Goal: Information Seeking & Learning: Learn about a topic

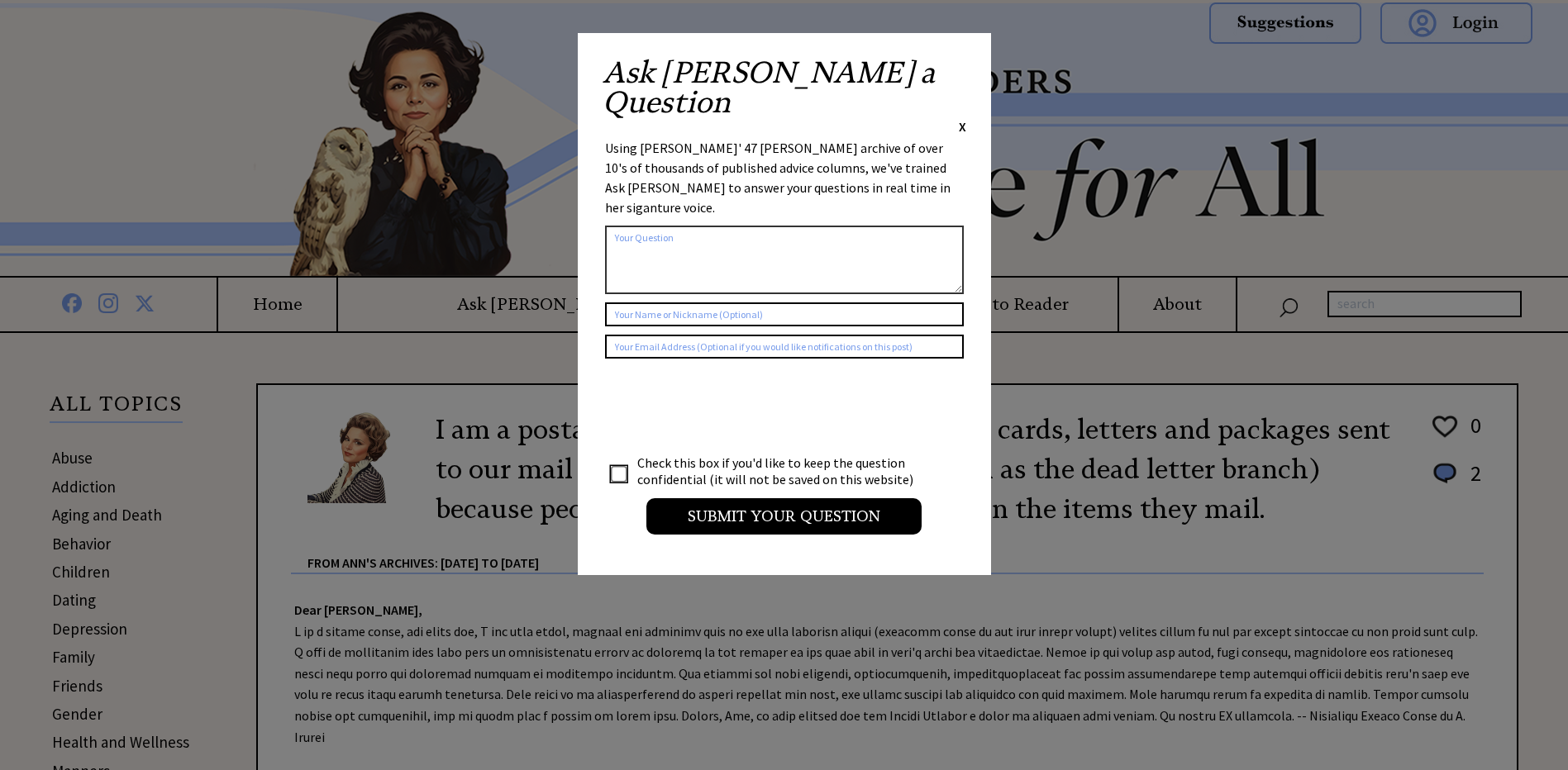
click at [964, 118] on span "X" at bounding box center [962, 126] width 8 height 17
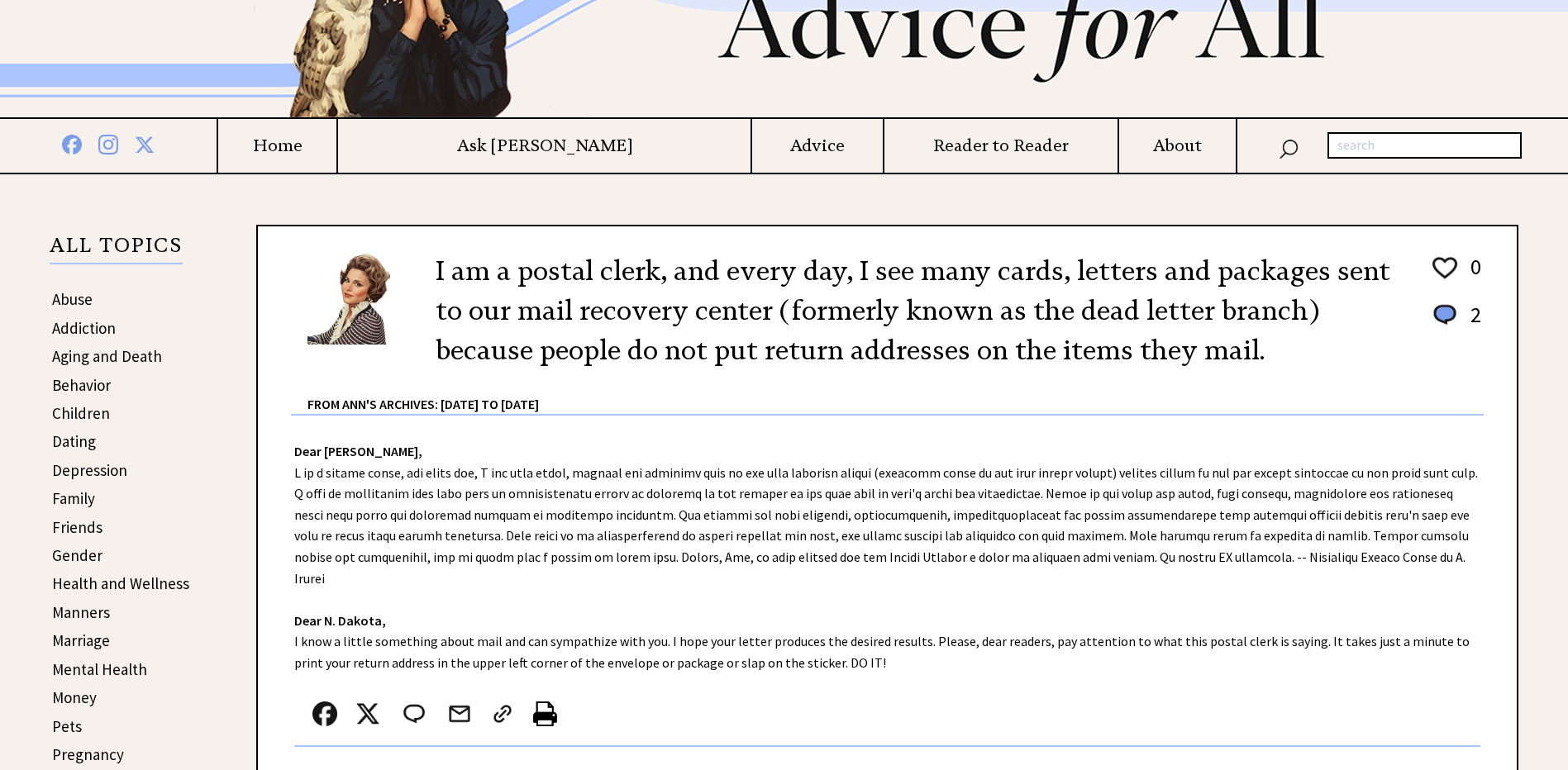
scroll to position [162, 0]
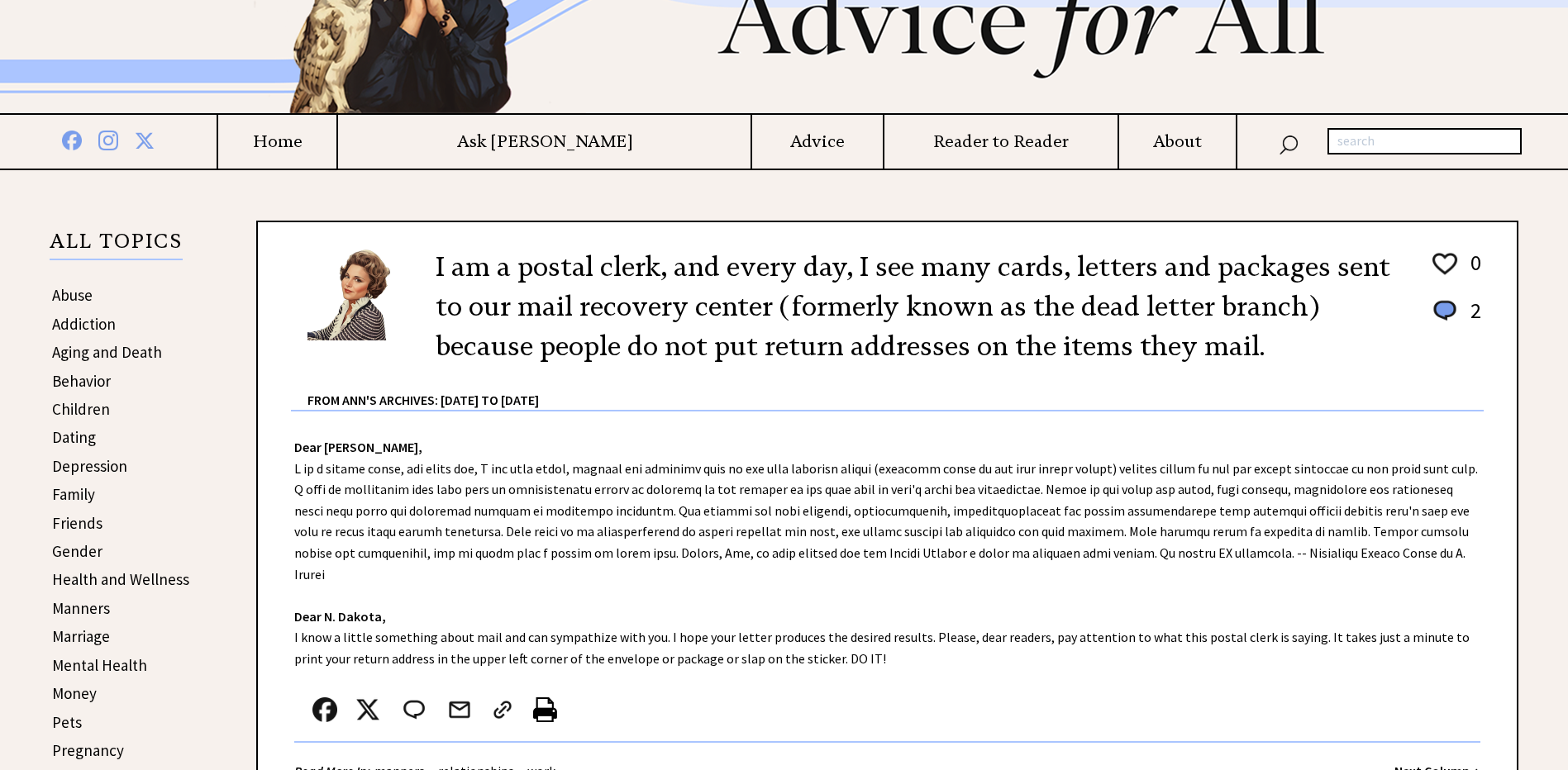
click at [68, 294] on link "Abuse" at bounding box center [72, 295] width 40 height 20
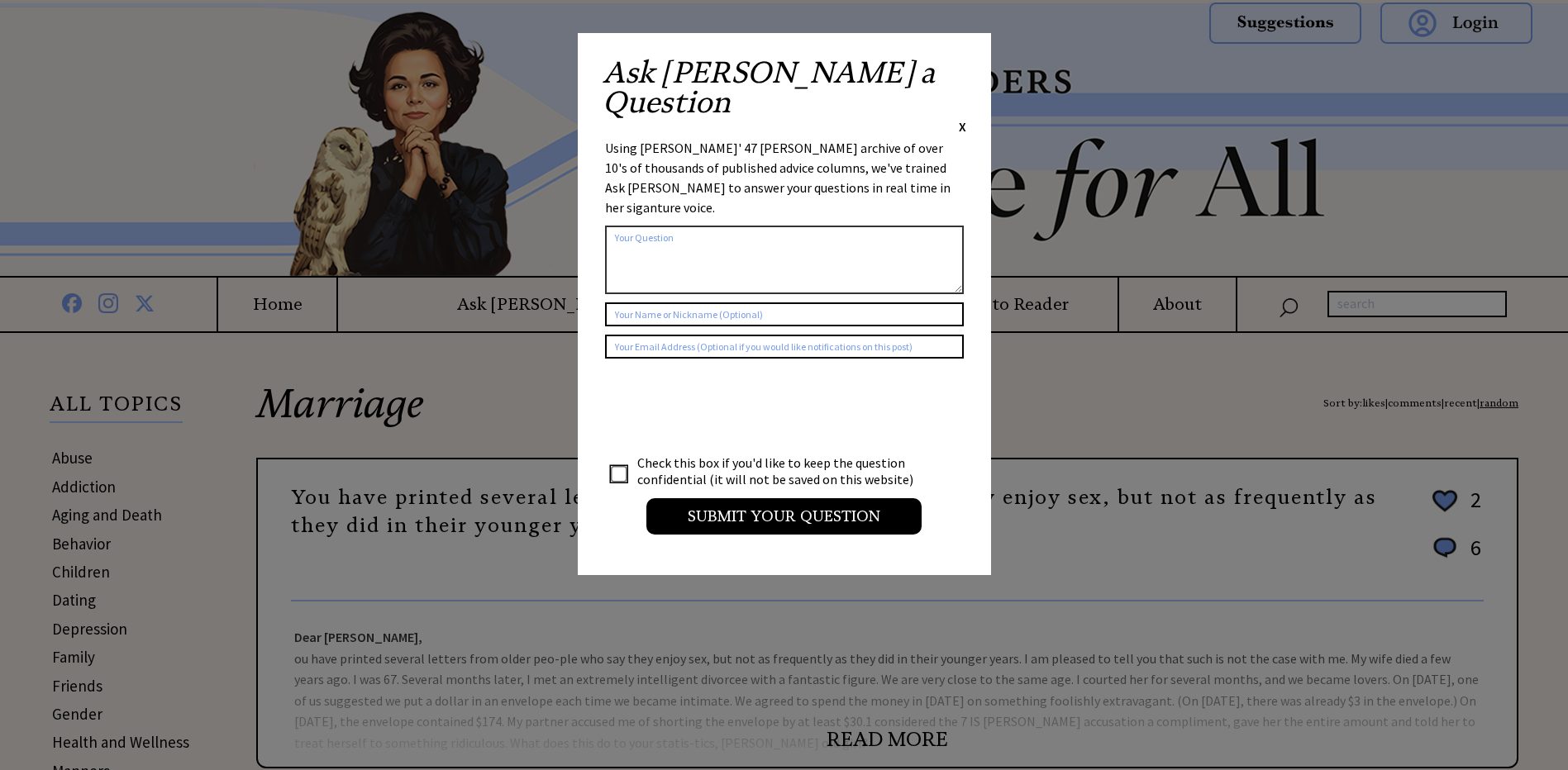
click at [962, 118] on span "X" at bounding box center [962, 126] width 8 height 17
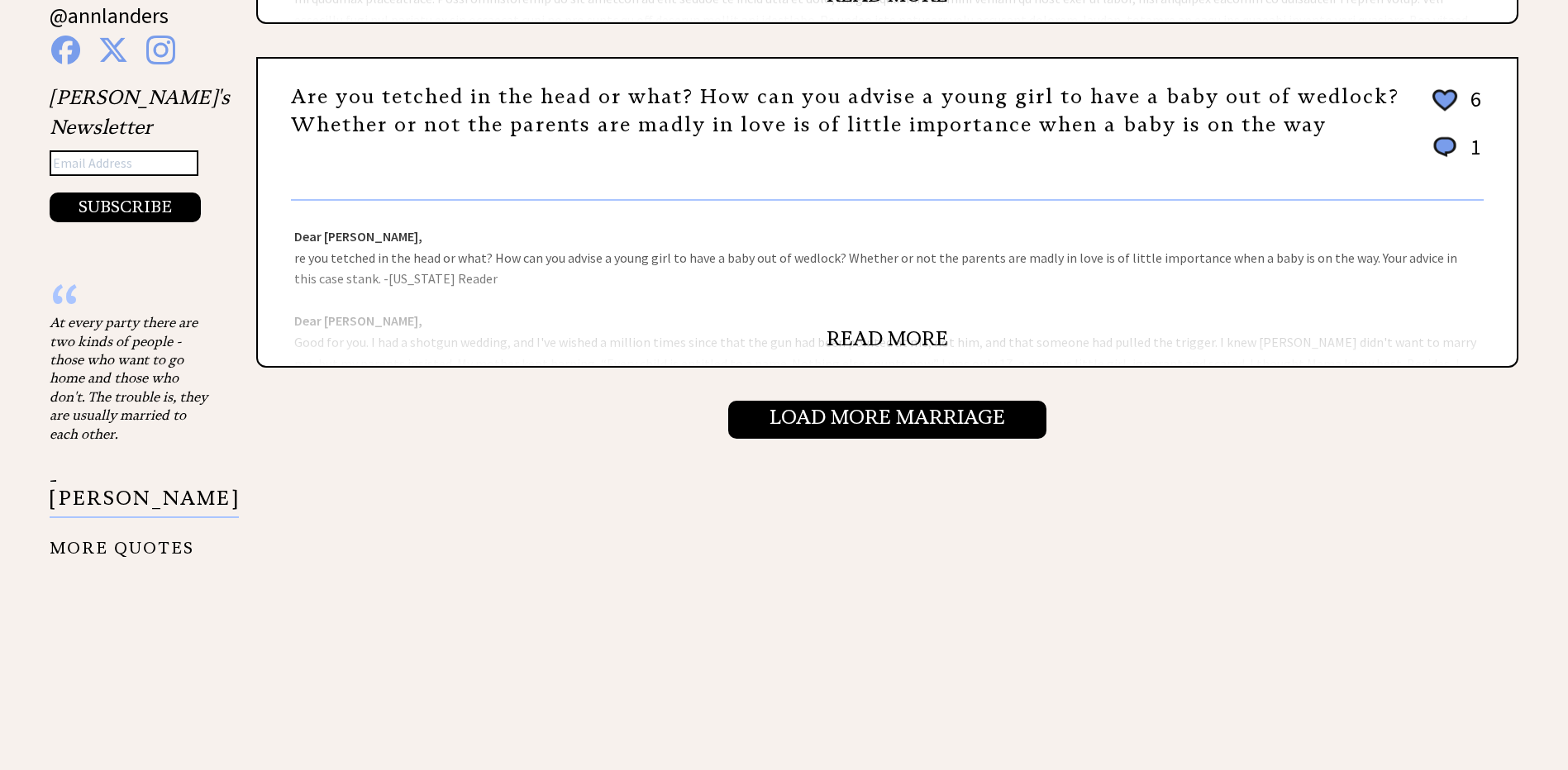
scroll to position [1784, 0]
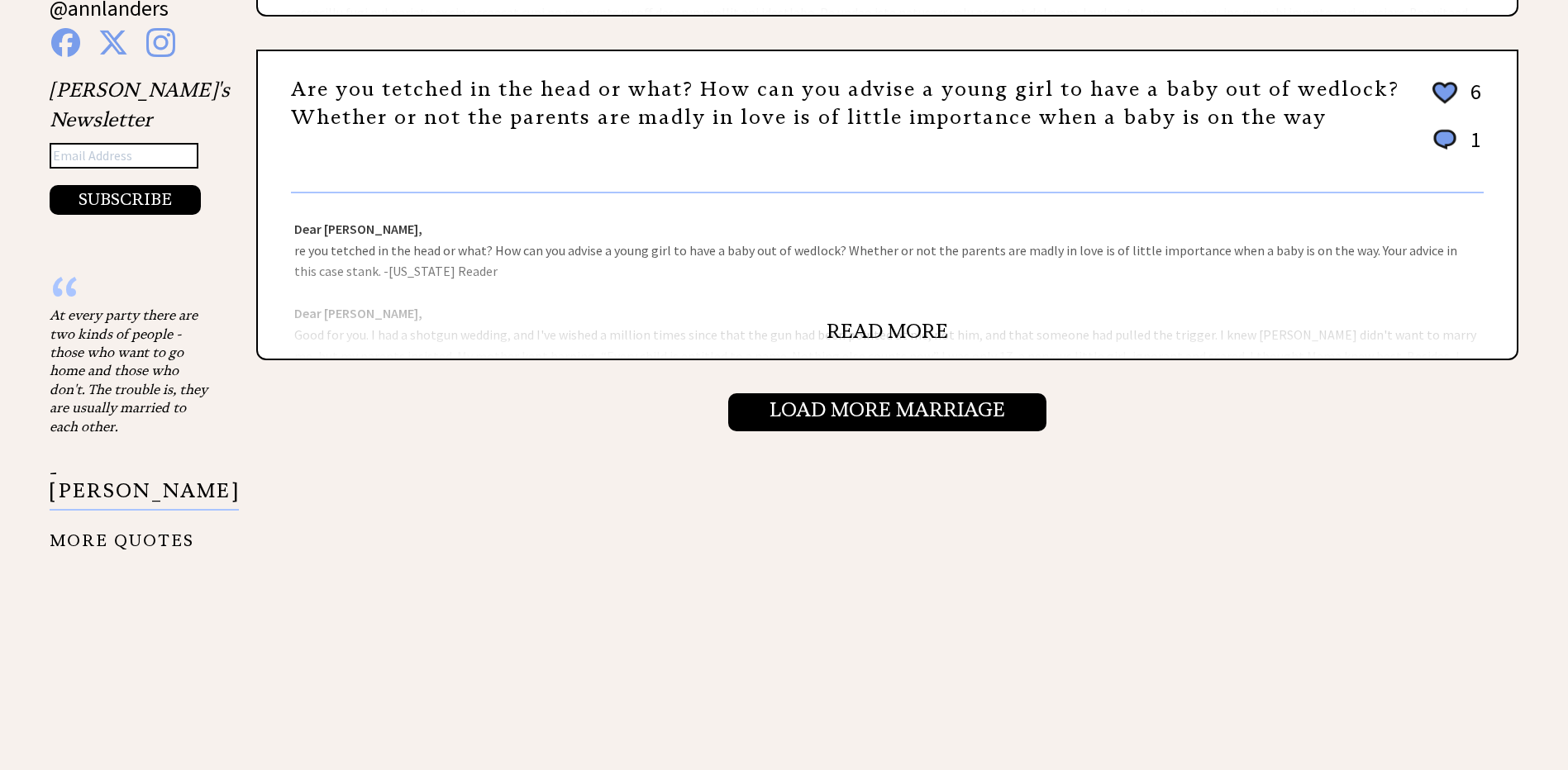
click at [893, 330] on link "READ MORE" at bounding box center [887, 331] width 121 height 24
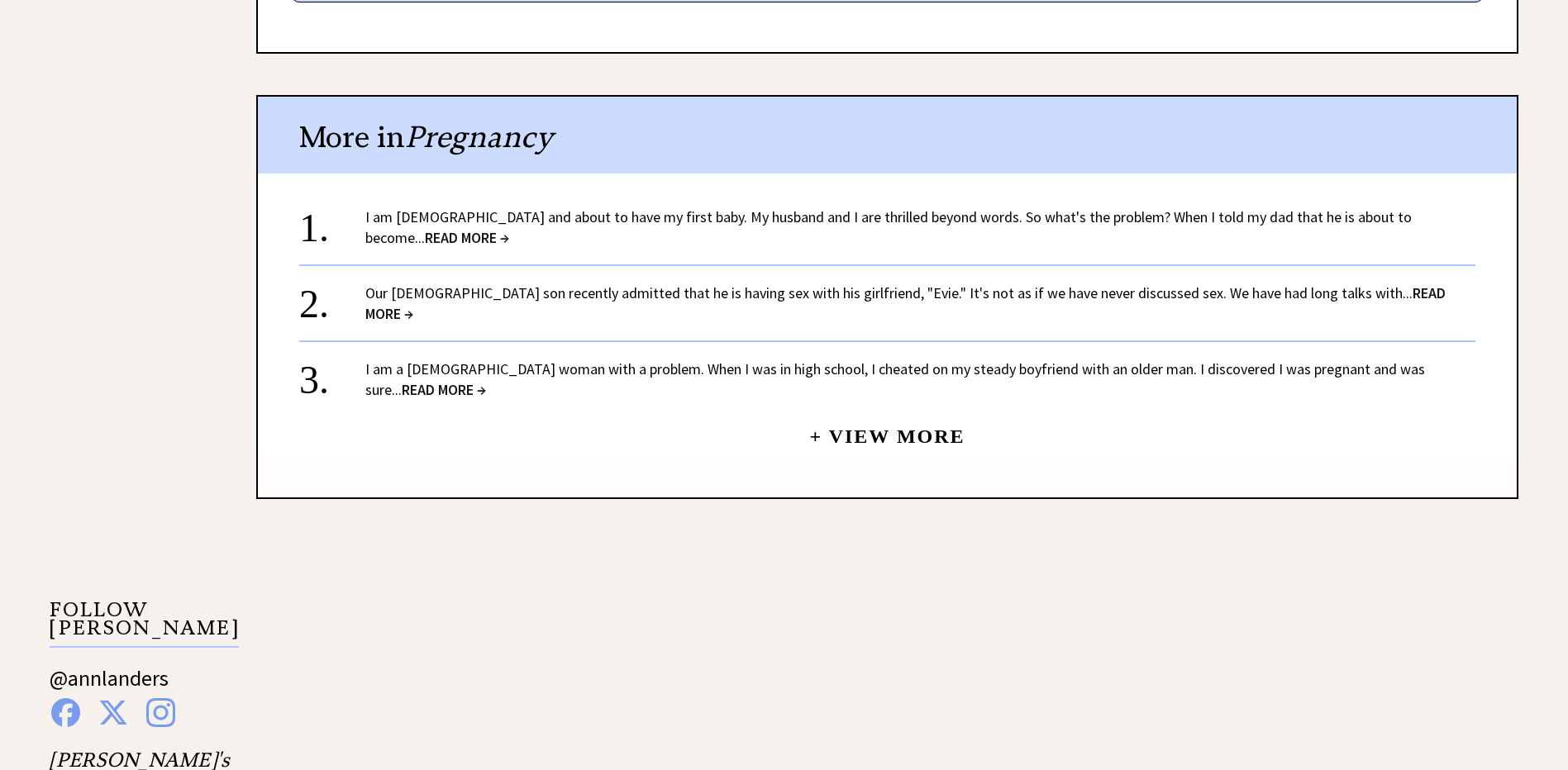
scroll to position [1121, 0]
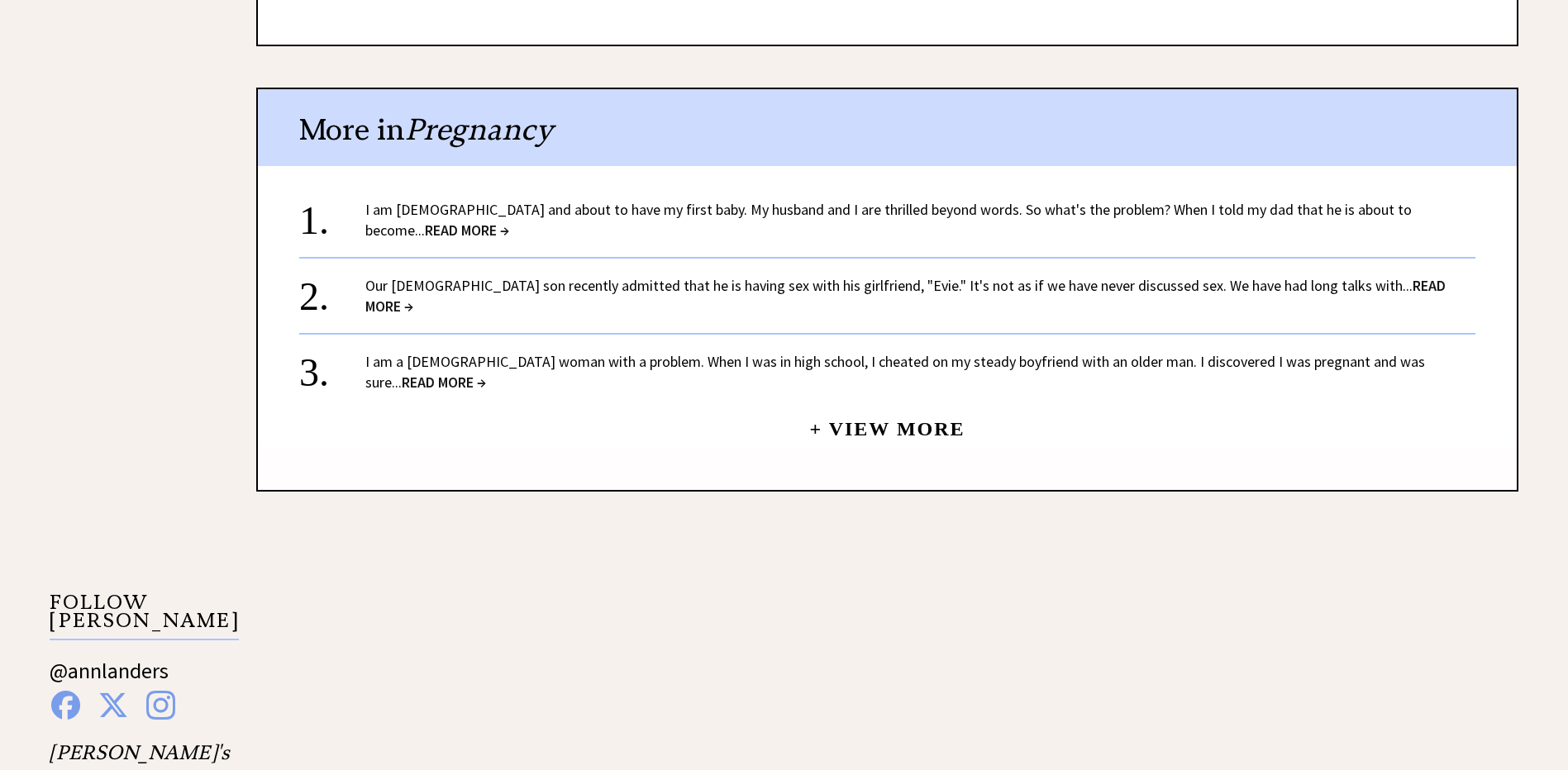
click at [509, 221] on span "READ MORE →" at bounding box center [467, 230] width 85 height 19
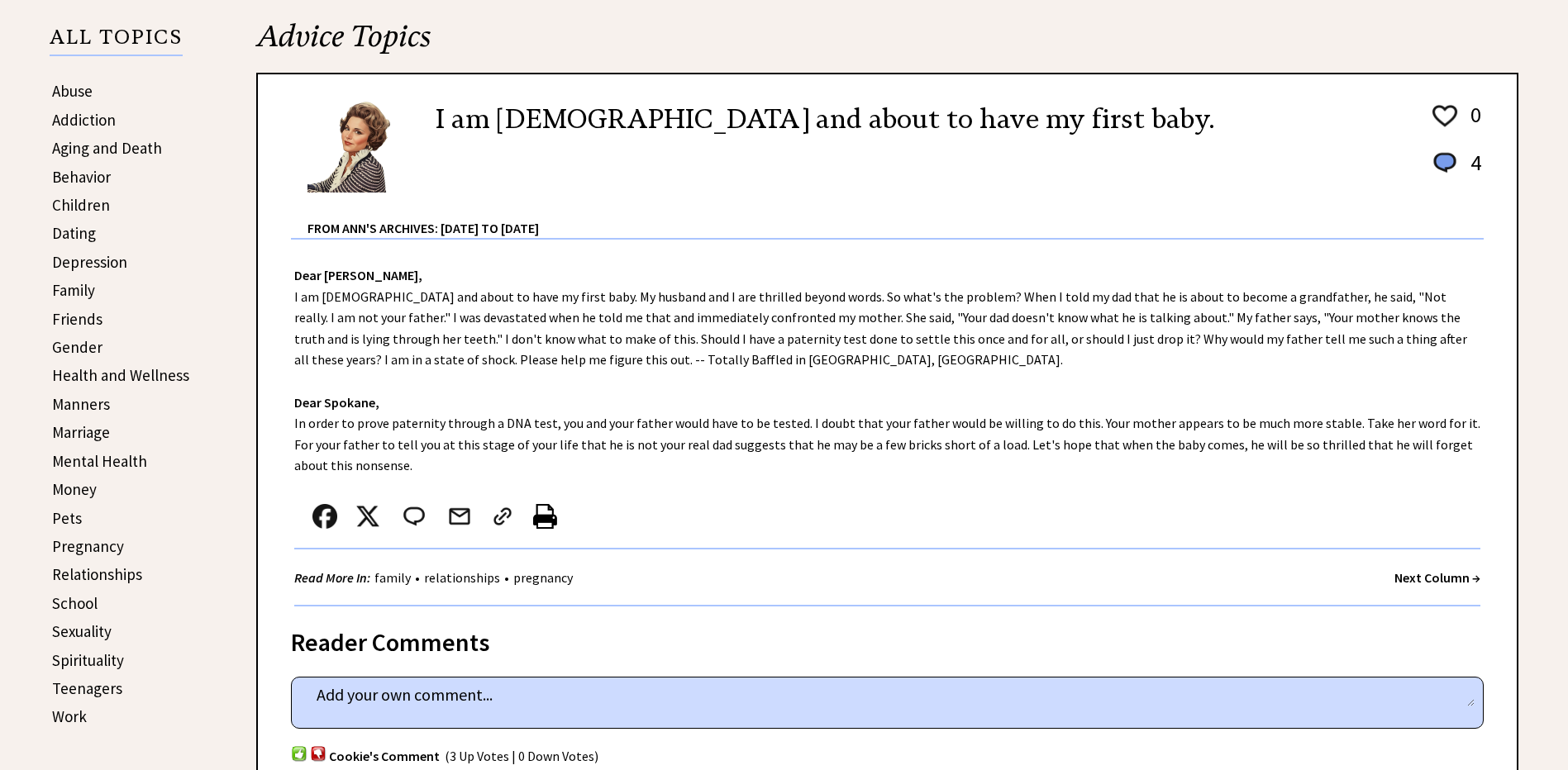
scroll to position [381, 0]
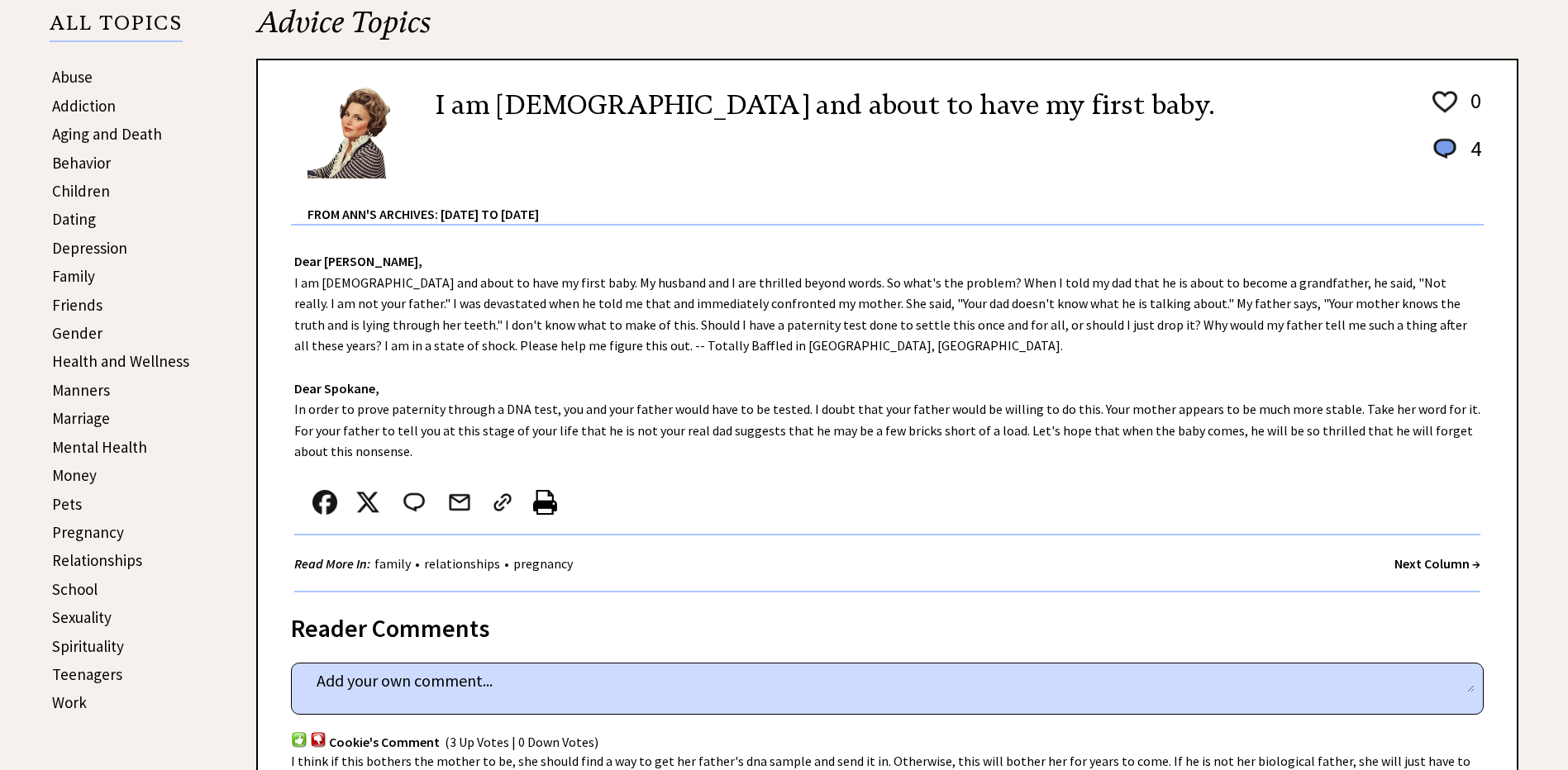
click at [85, 417] on link "Marriage" at bounding box center [81, 418] width 58 height 20
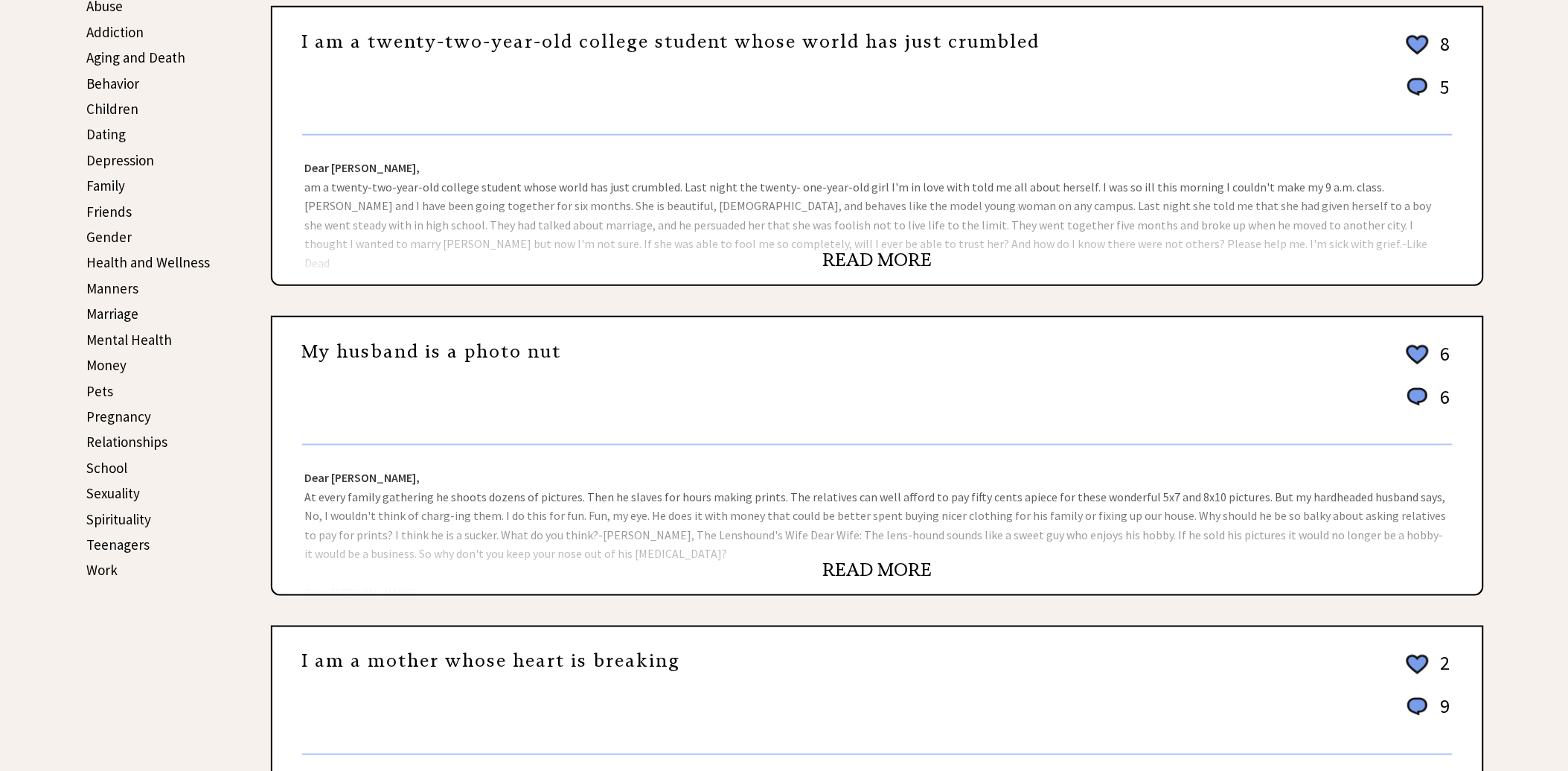
scroll to position [417, 0]
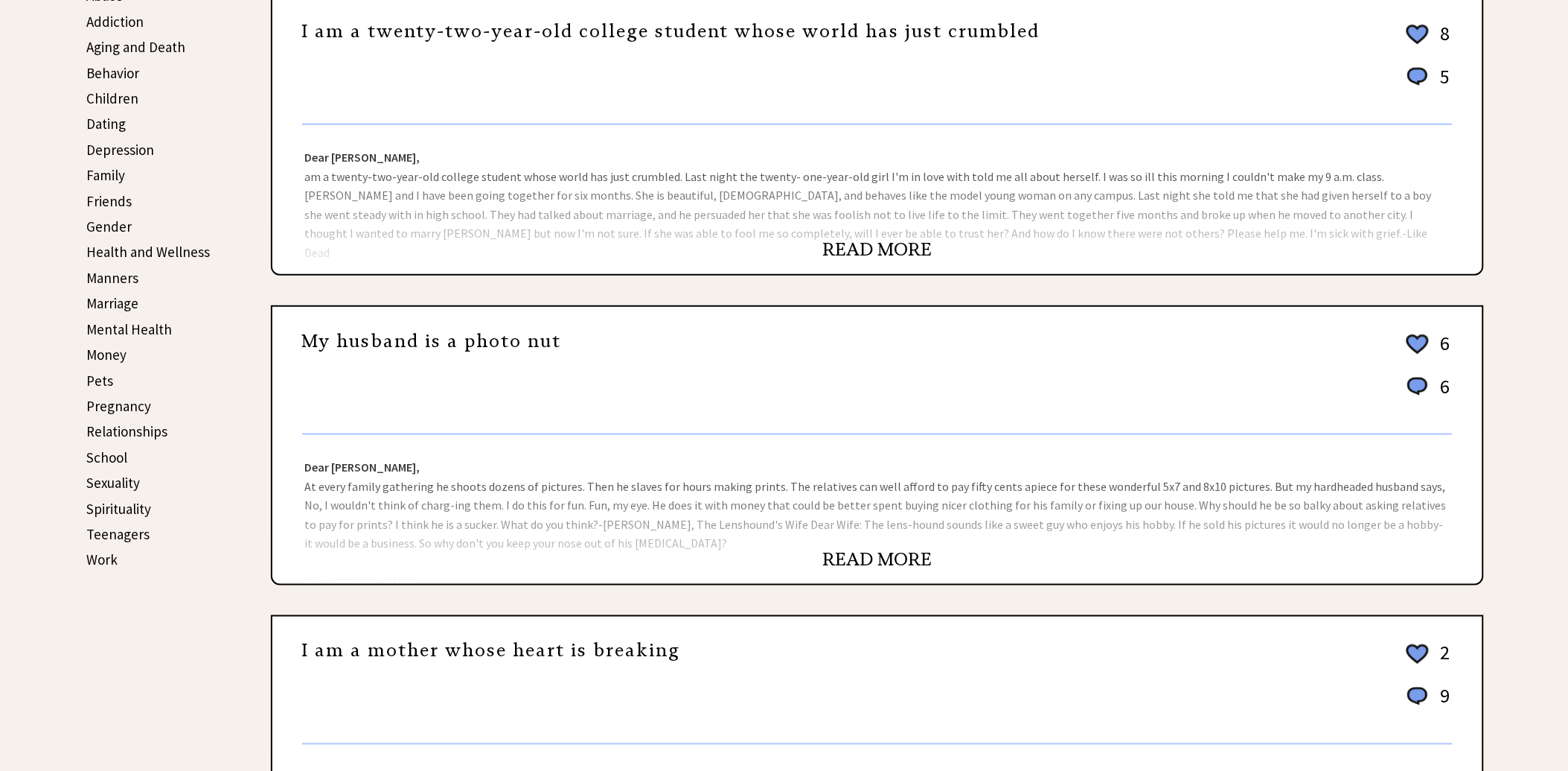
click at [892, 238] on link "READ MORE" at bounding box center [877, 249] width 109 height 22
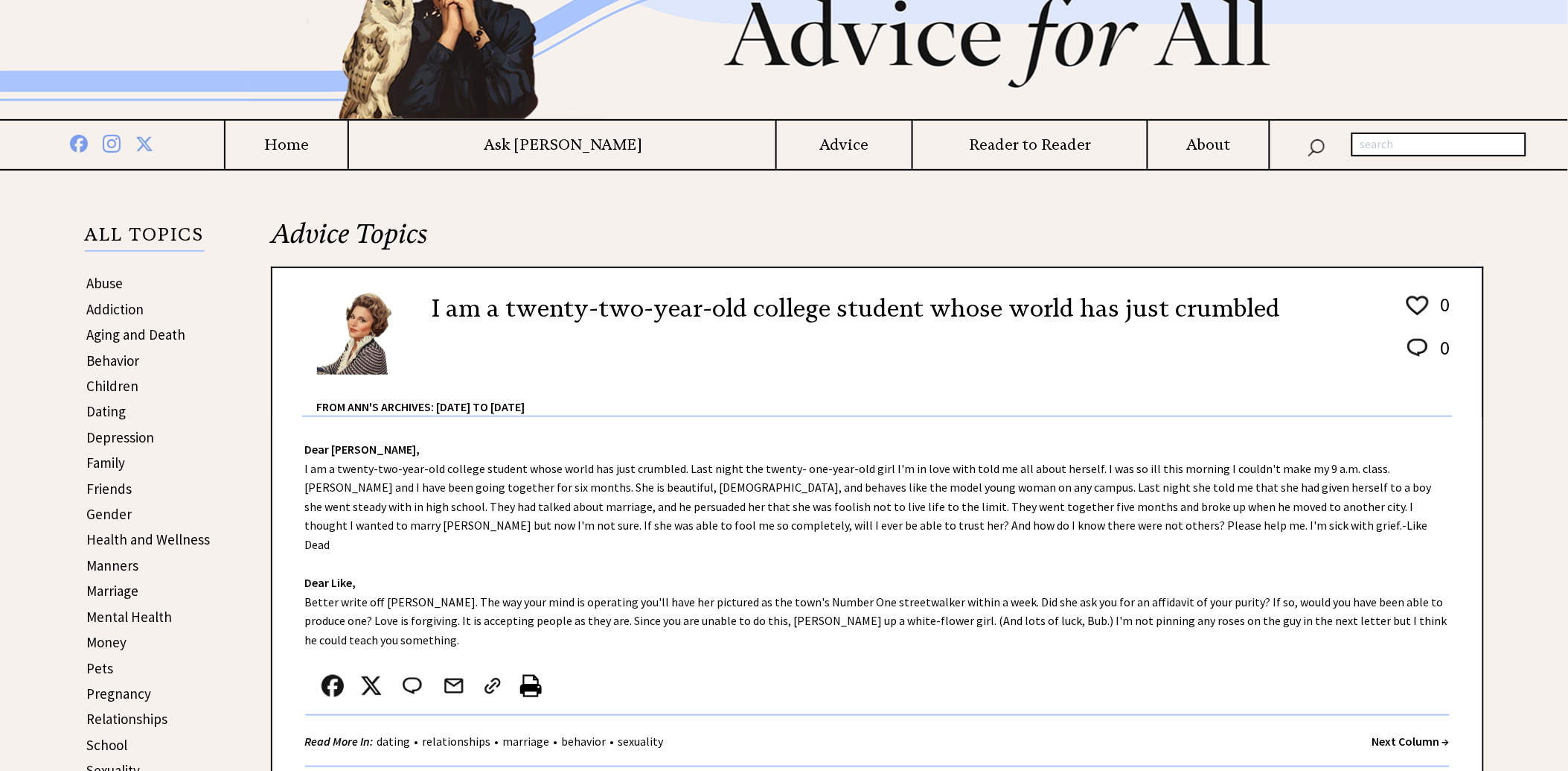
scroll to position [425, 0]
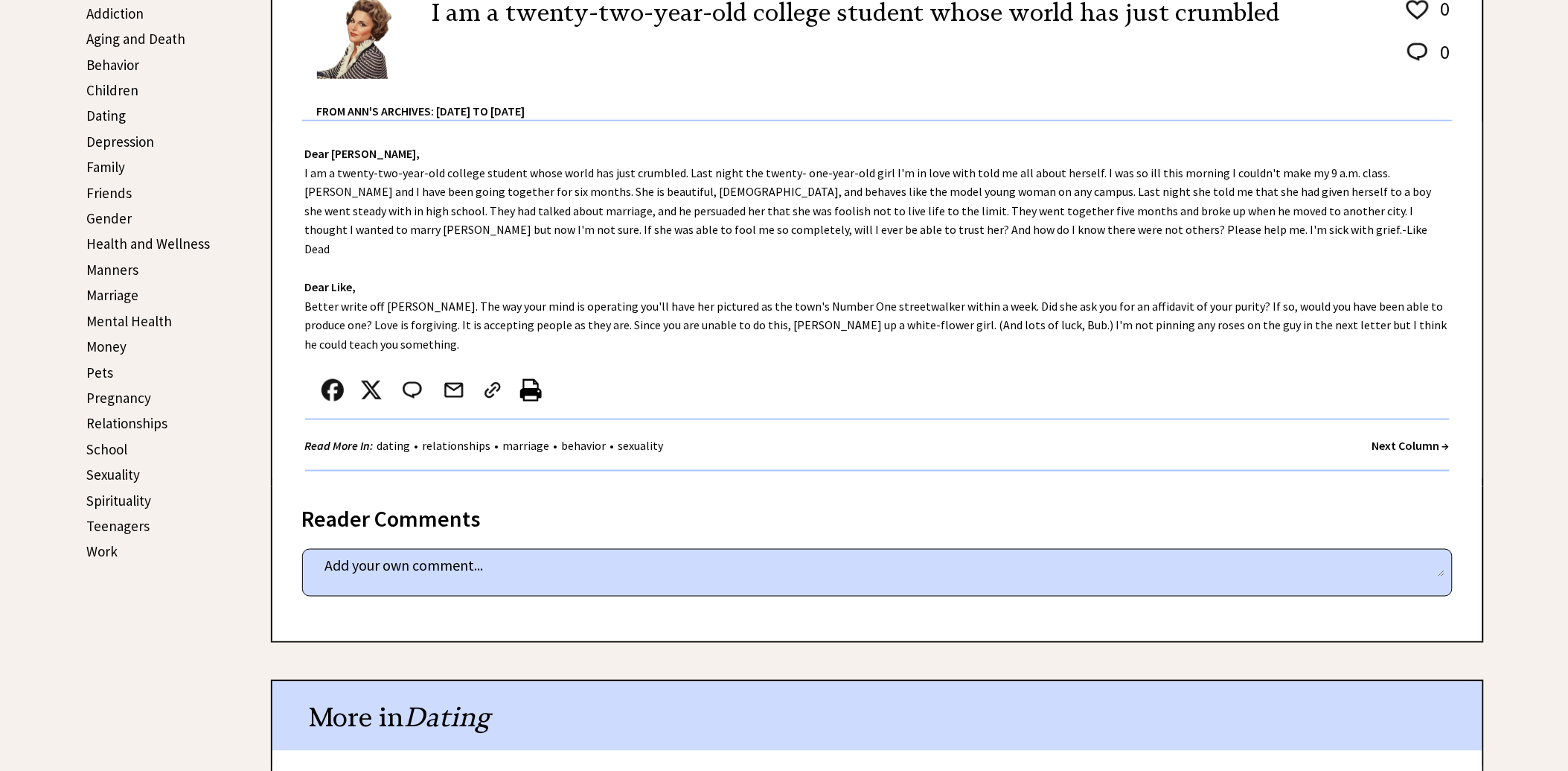
click at [117, 440] on link "School" at bounding box center [108, 448] width 41 height 18
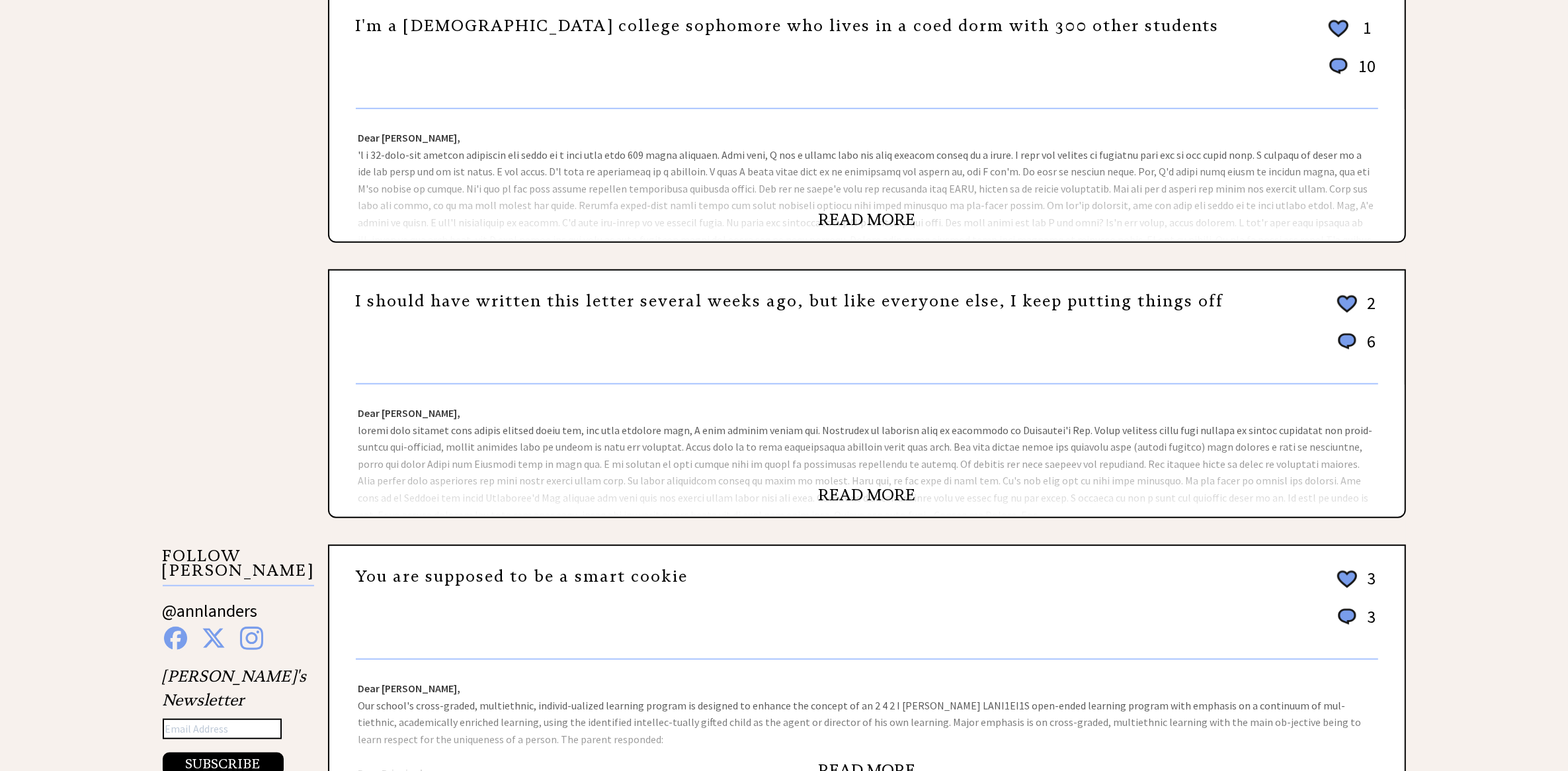
scroll to position [249, 0]
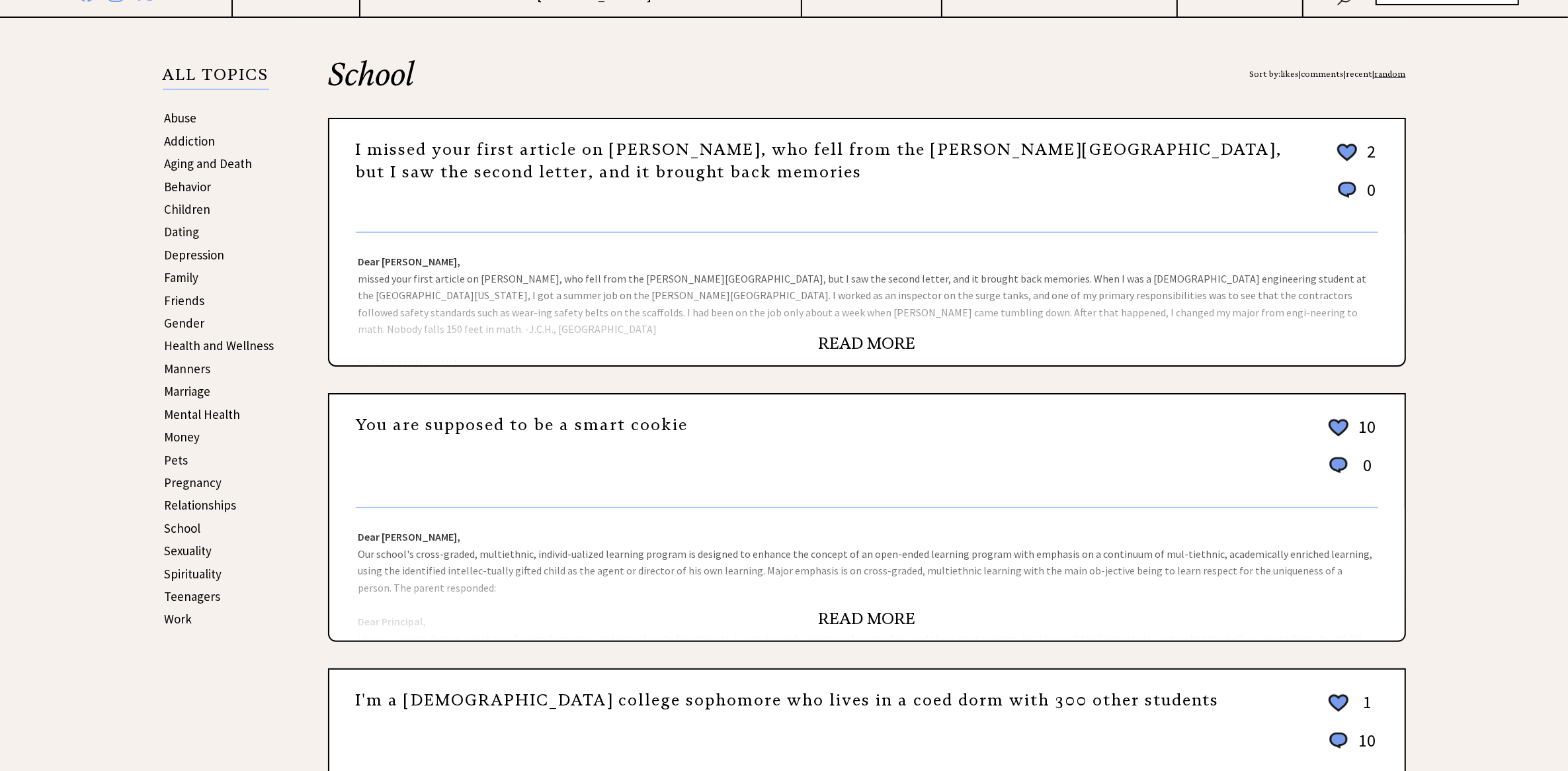
click at [180, 116] on link "Abuse" at bounding box center [181, 117] width 32 height 16
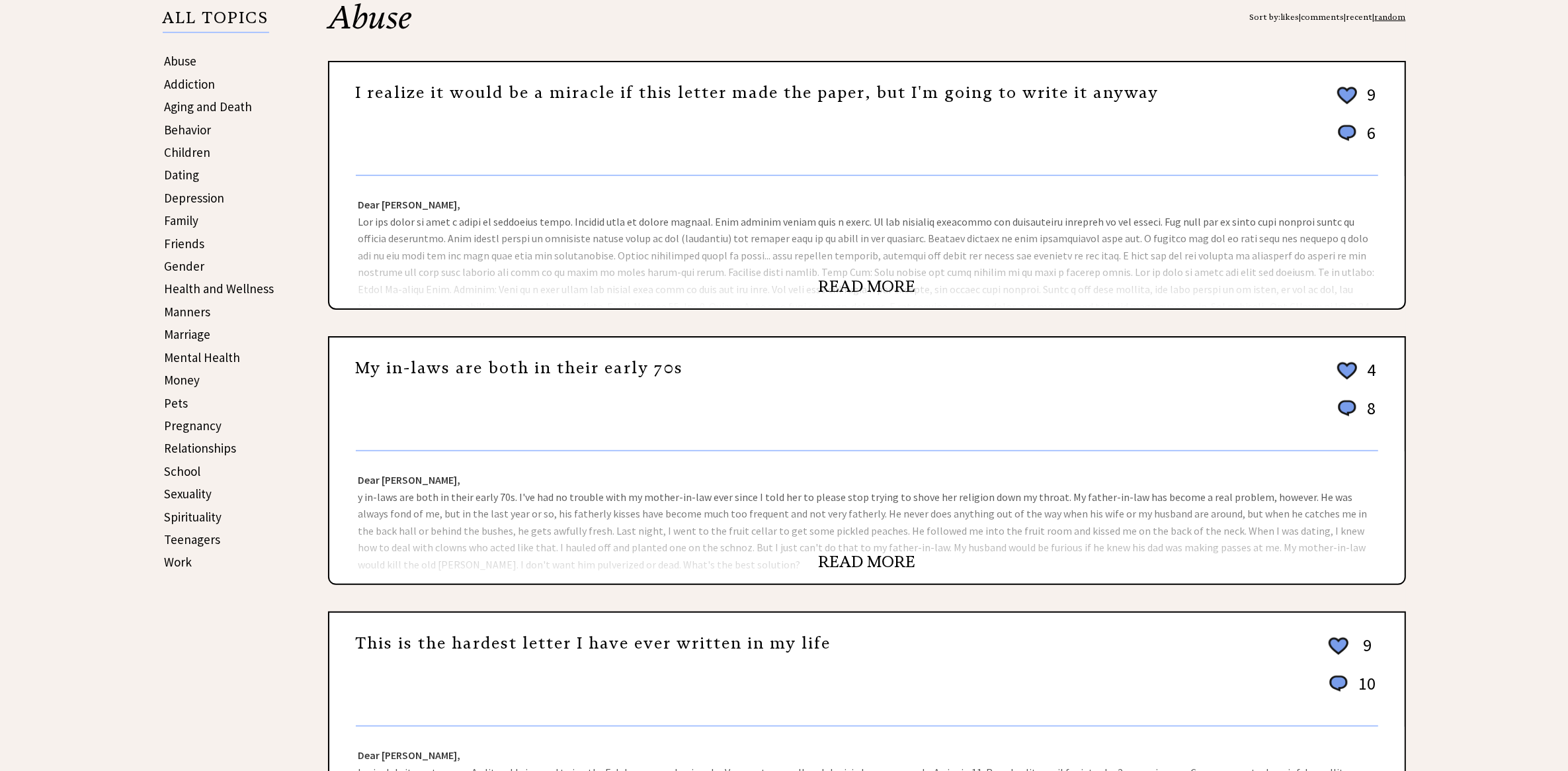
scroll to position [315, 0]
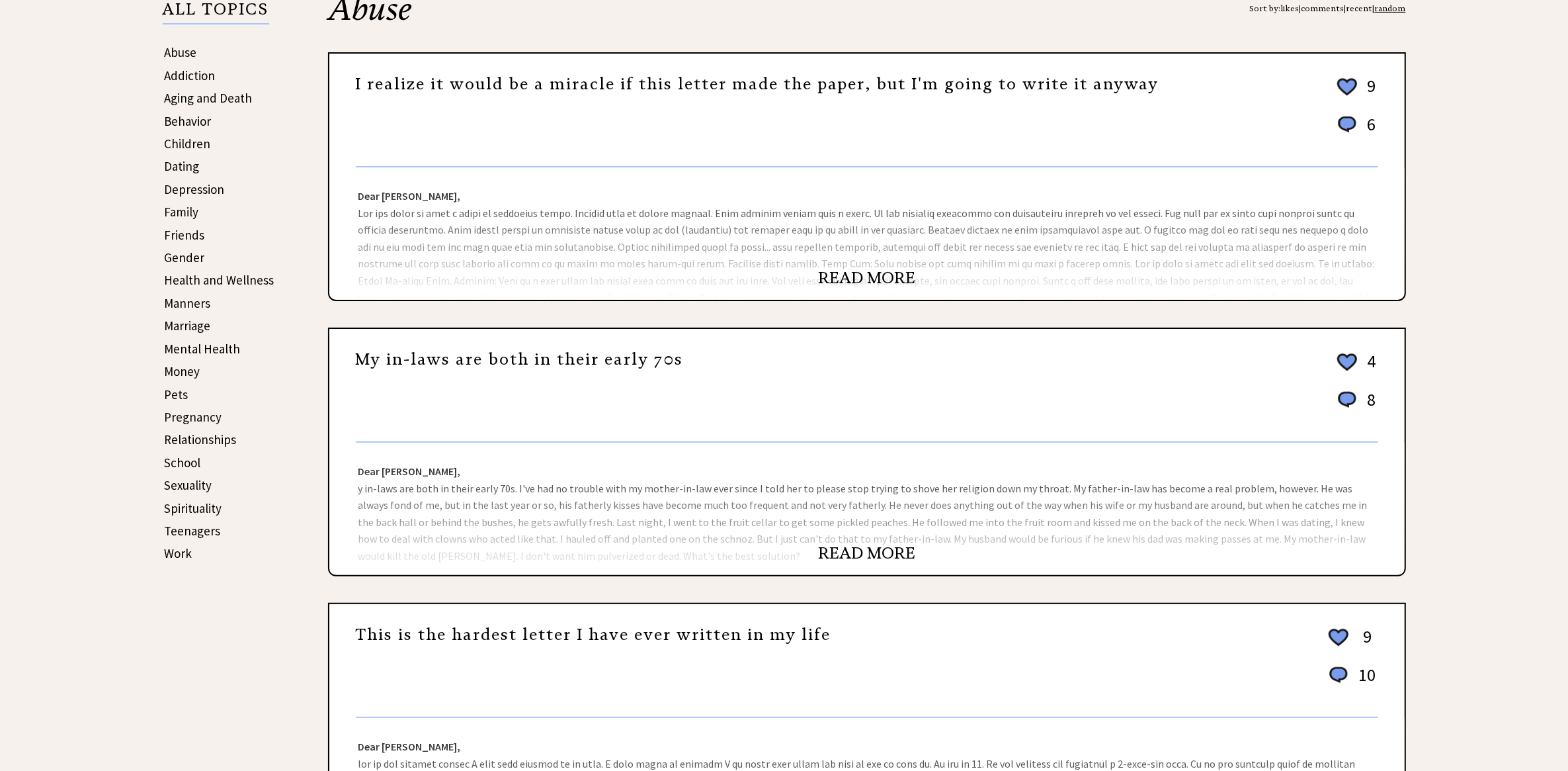
drag, startPoint x: 885, startPoint y: 275, endPoint x: 901, endPoint y: 279, distance: 16.5
click at [885, 275] on link "READ MORE" at bounding box center [866, 278] width 97 height 20
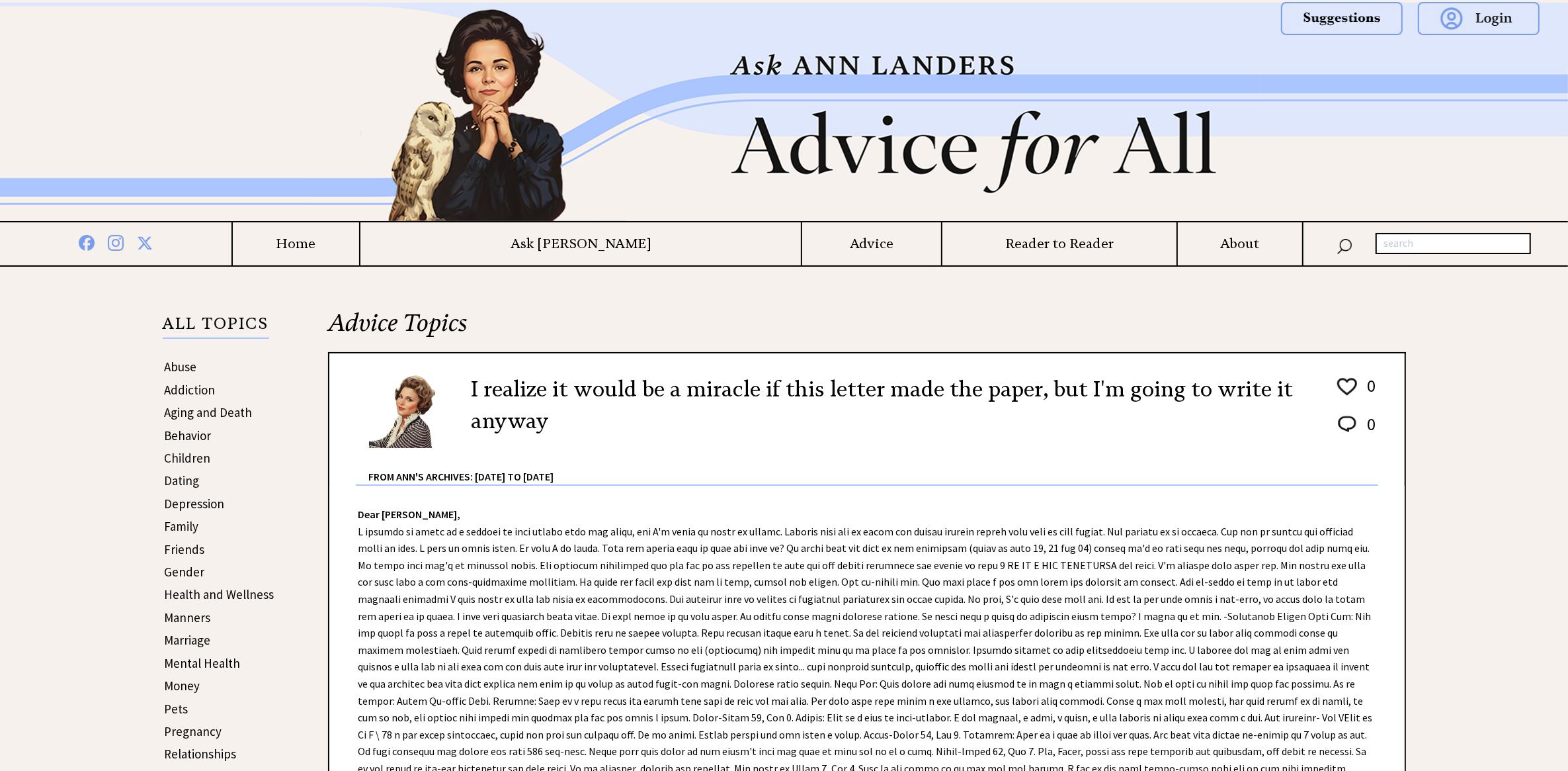
scroll to position [354, 0]
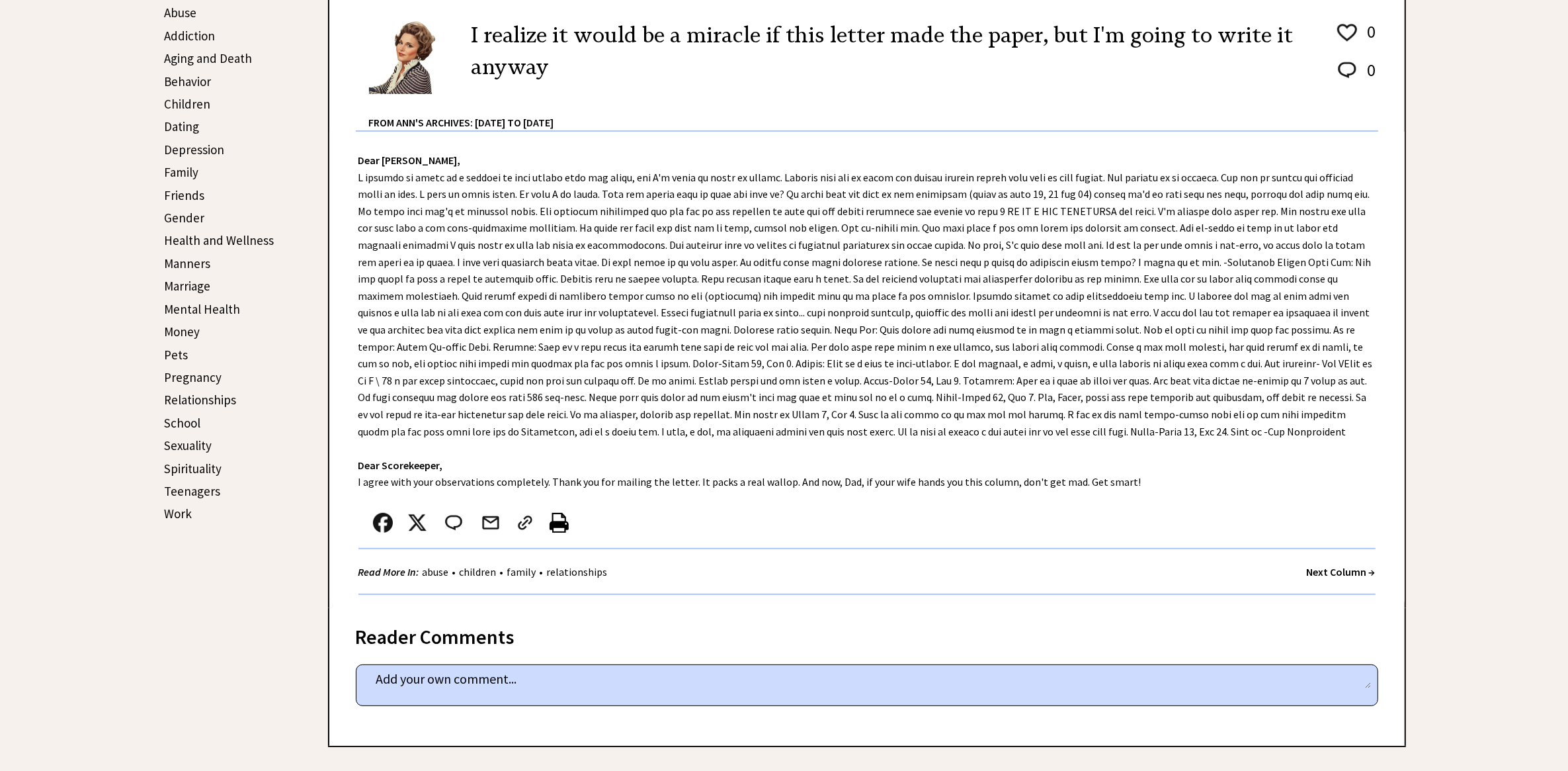
click at [182, 99] on link "Children" at bounding box center [188, 103] width 46 height 16
